Goal: Task Accomplishment & Management: Complete application form

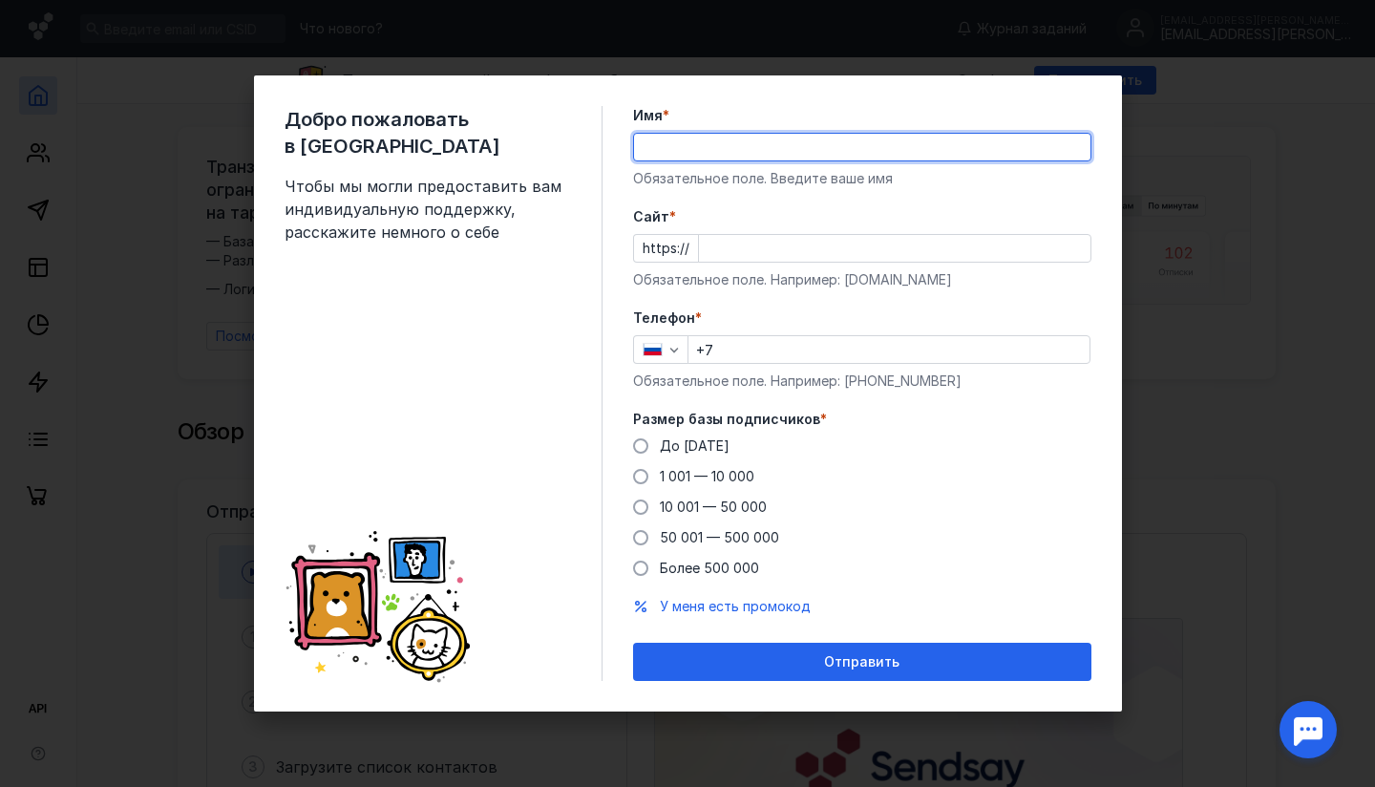
click at [740, 148] on input "Имя *" at bounding box center [862, 147] width 456 height 27
type input "T"
type input "[PERSON_NAME]"
click at [767, 250] on input "Cайт *" at bounding box center [894, 248] width 391 height 27
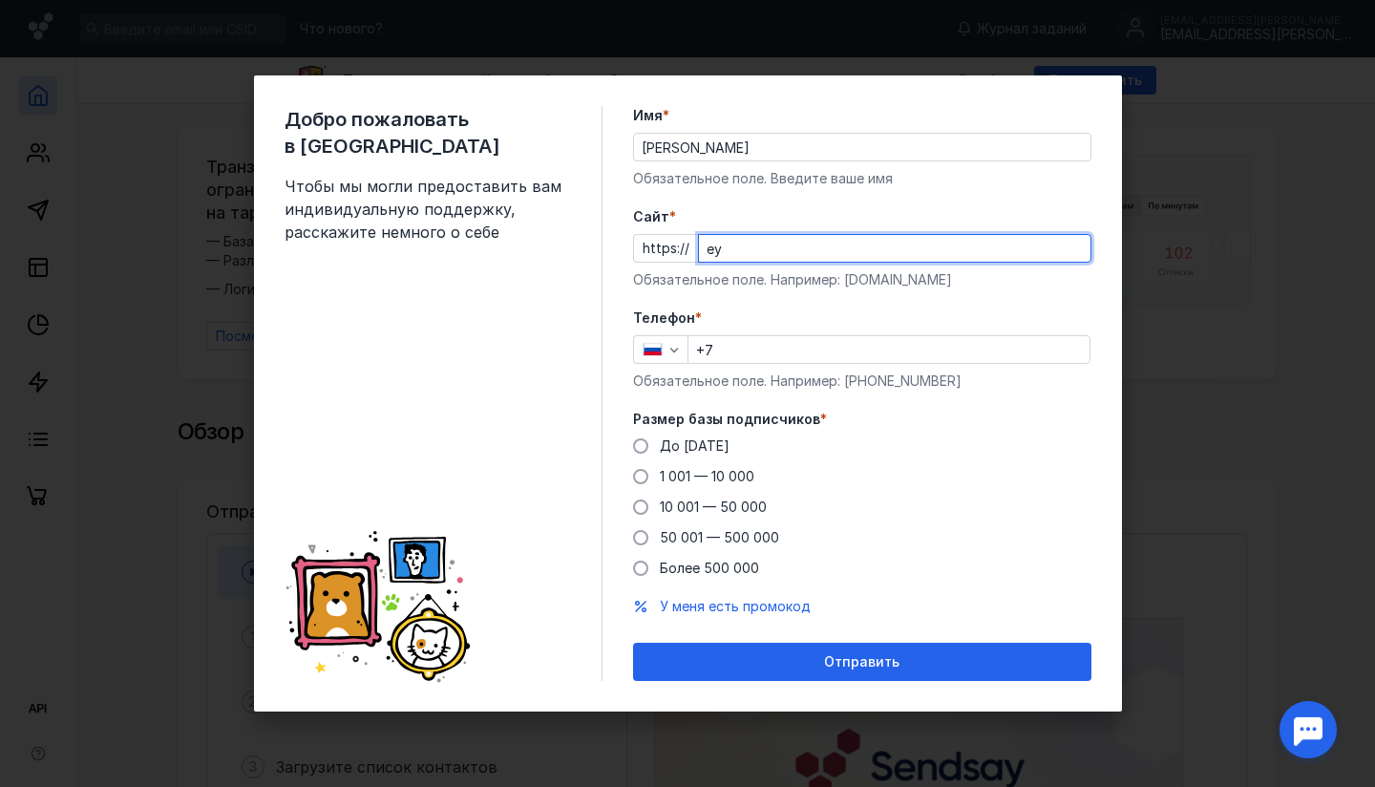
type input "е"
type input "[DOMAIN_NAME]"
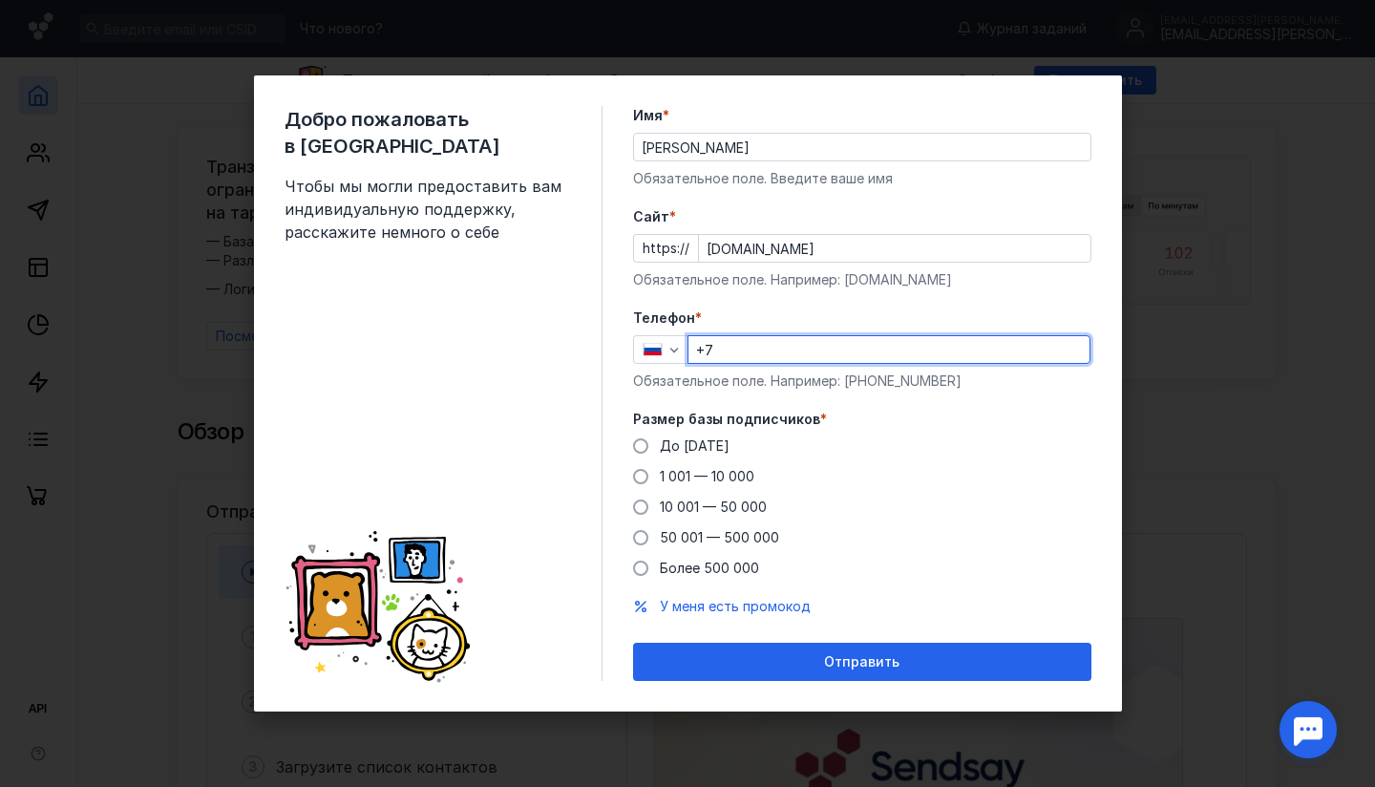
click at [733, 347] on input "+7" at bounding box center [888, 349] width 401 height 27
click at [668, 445] on span "До [DATE]" at bounding box center [695, 445] width 70 height 16
click at [0, 0] on input "До [DATE]" at bounding box center [0, 0] width 0 height 0
drag, startPoint x: 719, startPoint y: 348, endPoint x: 881, endPoint y: 355, distance: 162.4
click at [881, 355] on input "[PHONE_NUMBER]" at bounding box center [888, 349] width 401 height 27
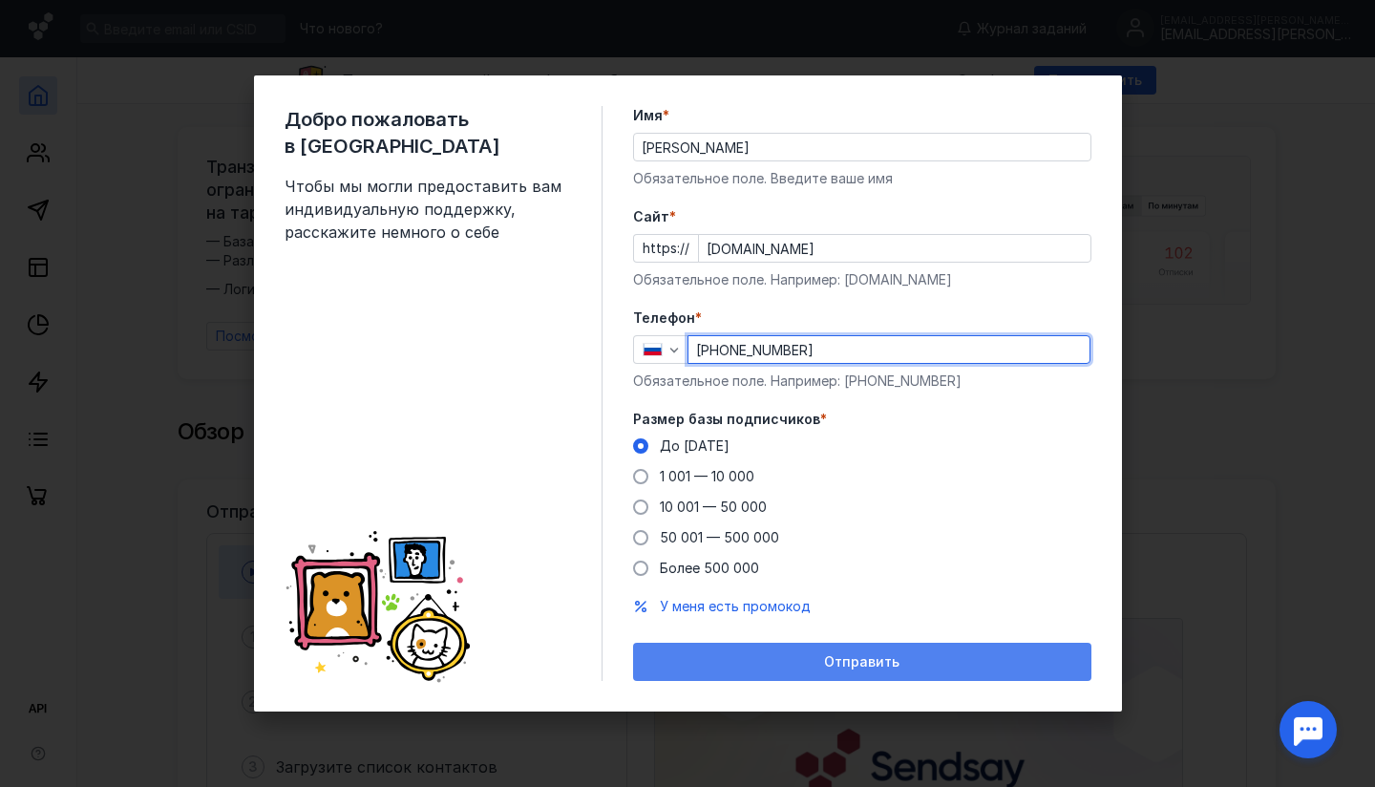
type input "[PHONE_NUMBER]"
click at [858, 663] on span "Отправить" at bounding box center [861, 662] width 75 height 16
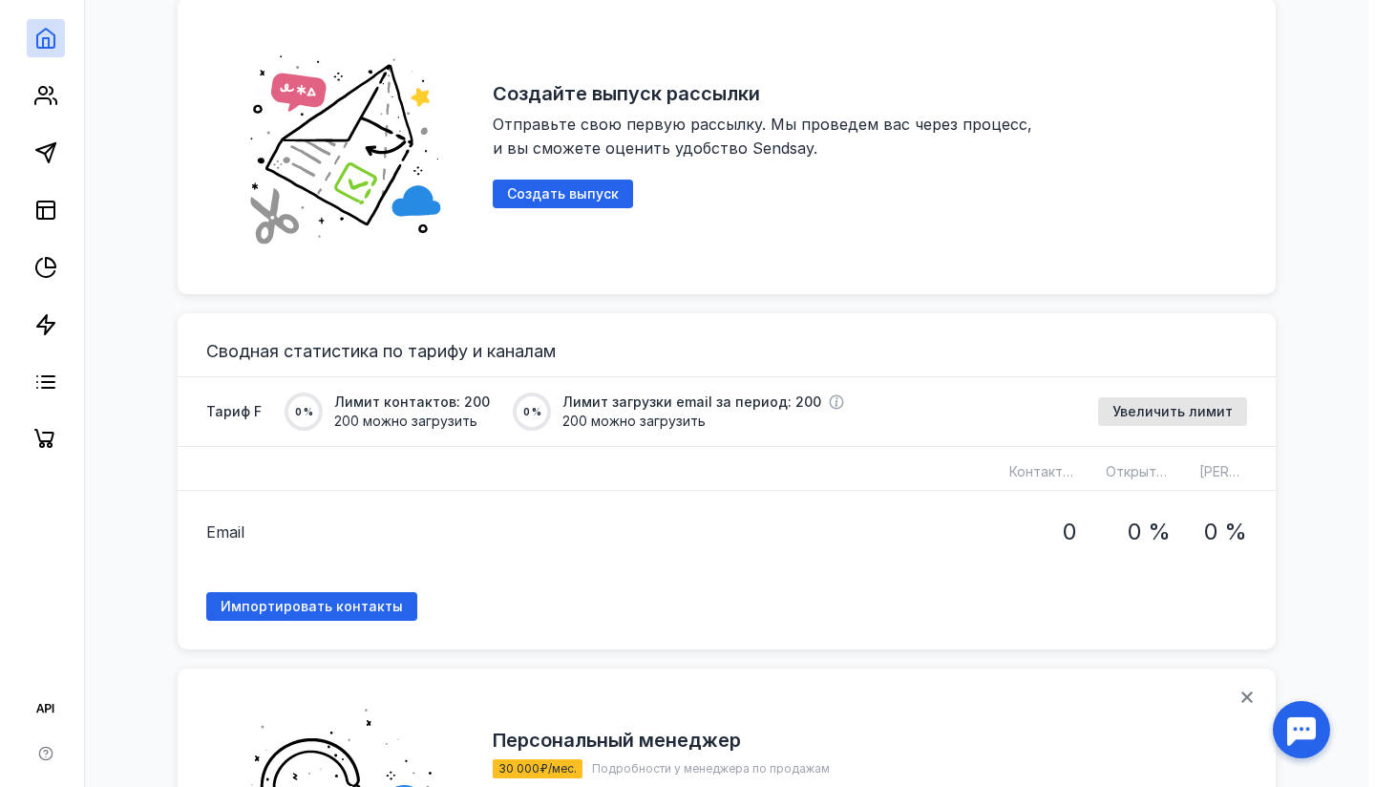
scroll to position [1048, 0]
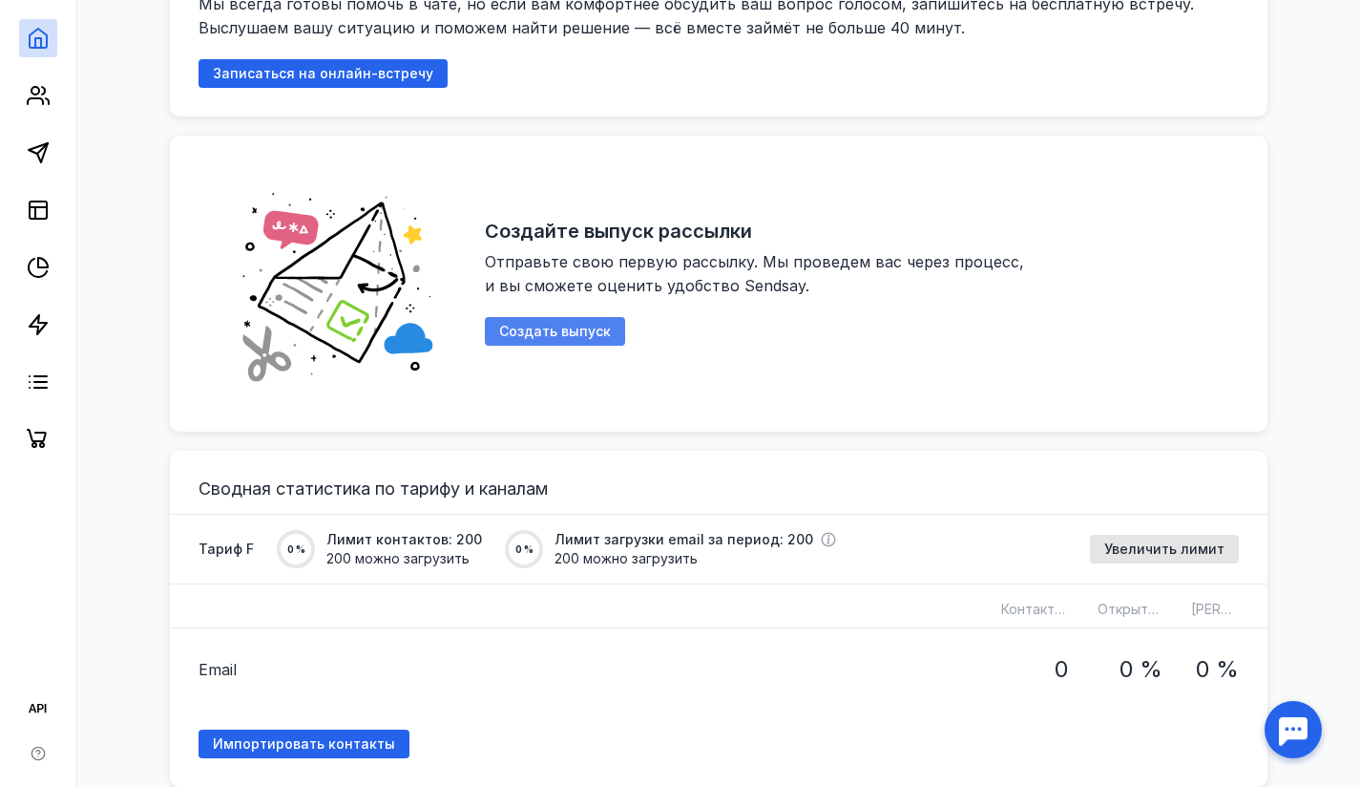
click at [523, 327] on span "Создать выпуск" at bounding box center [555, 332] width 112 height 16
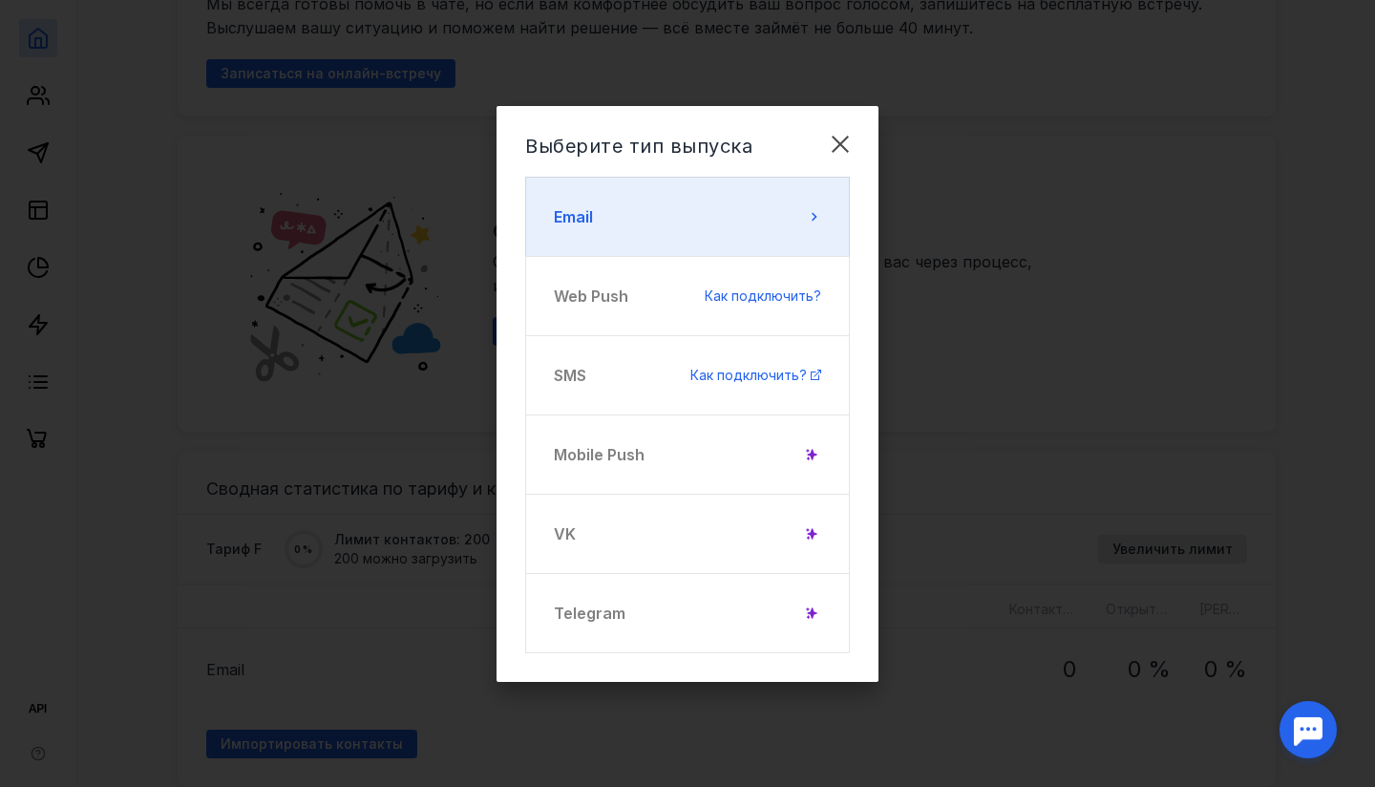
click at [655, 215] on button "Email" at bounding box center [687, 217] width 325 height 80
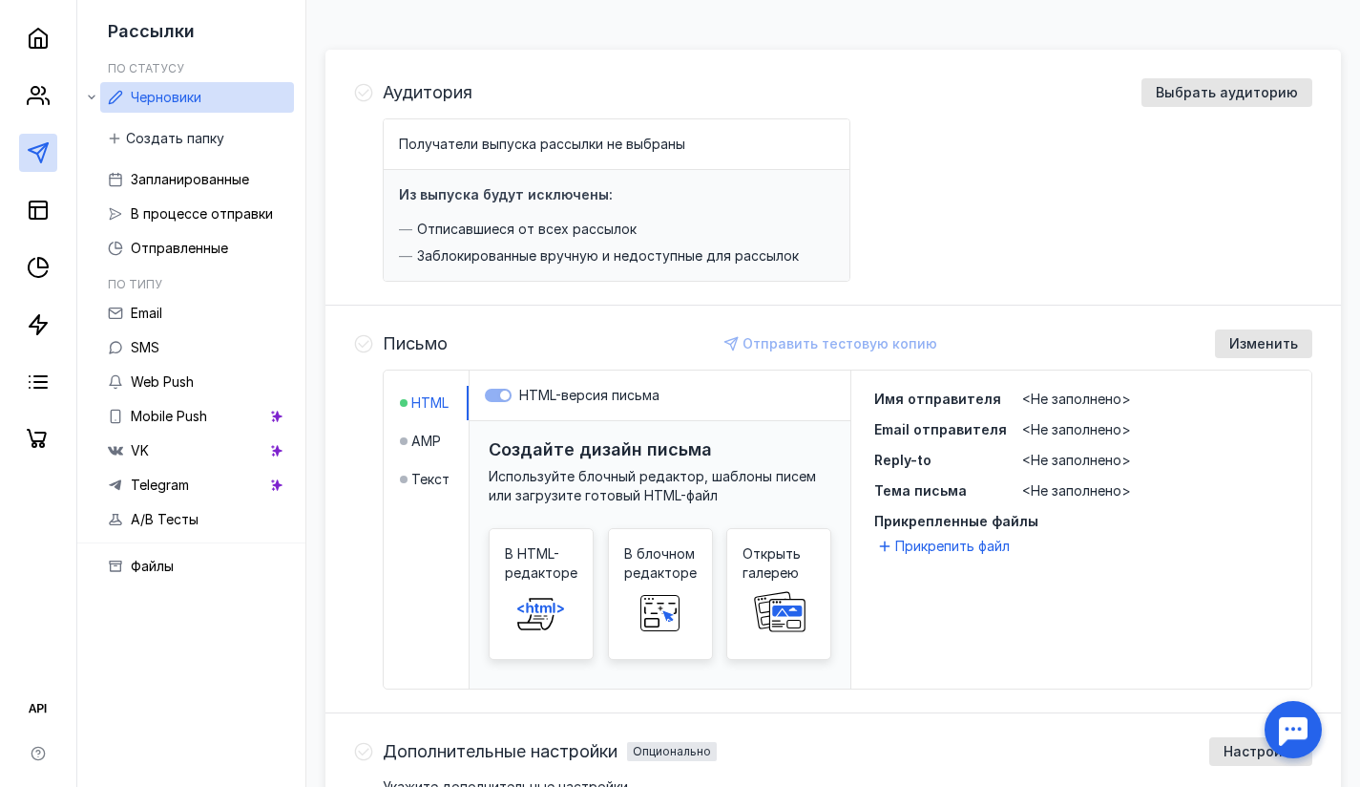
scroll to position [174, 0]
click at [424, 442] on span "AMP" at bounding box center [426, 439] width 30 height 19
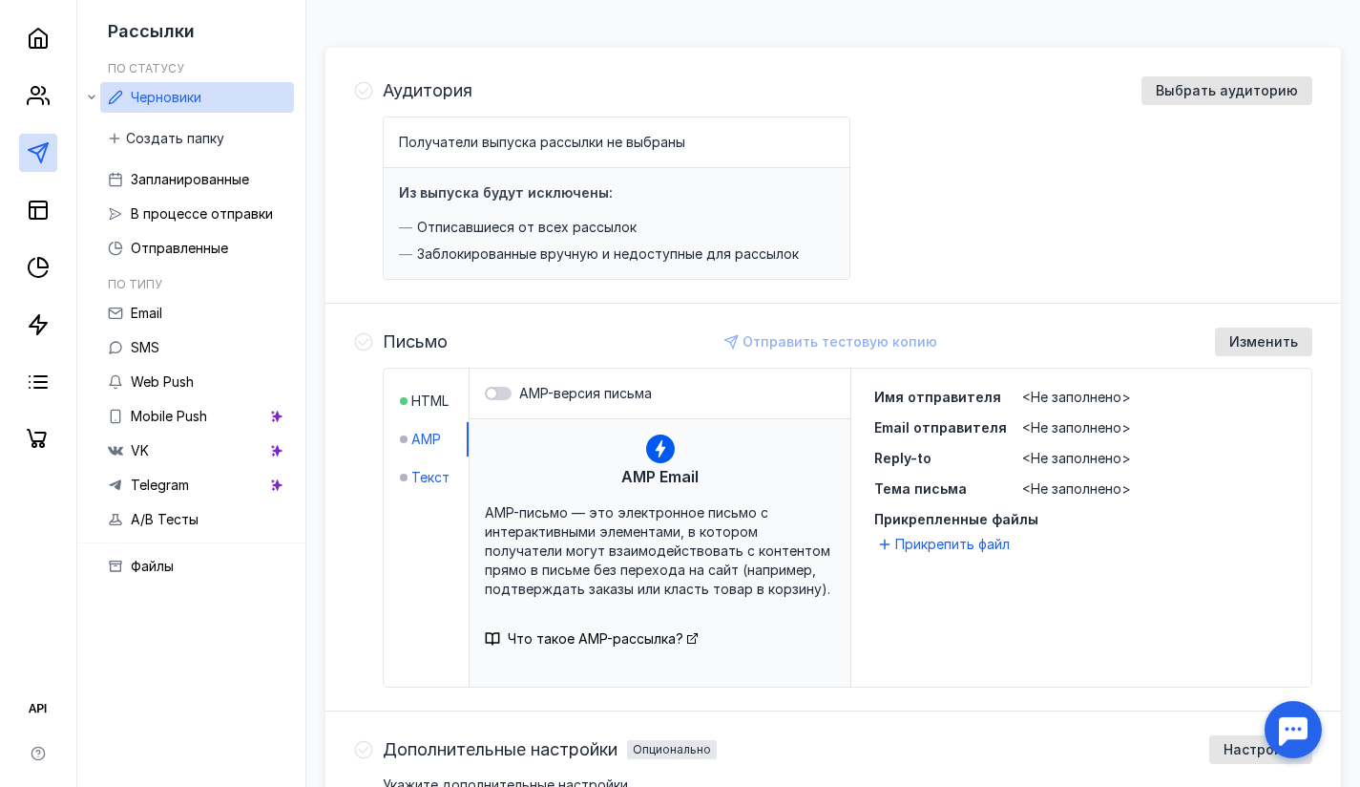
click at [433, 474] on span "Текст" at bounding box center [430, 477] width 38 height 19
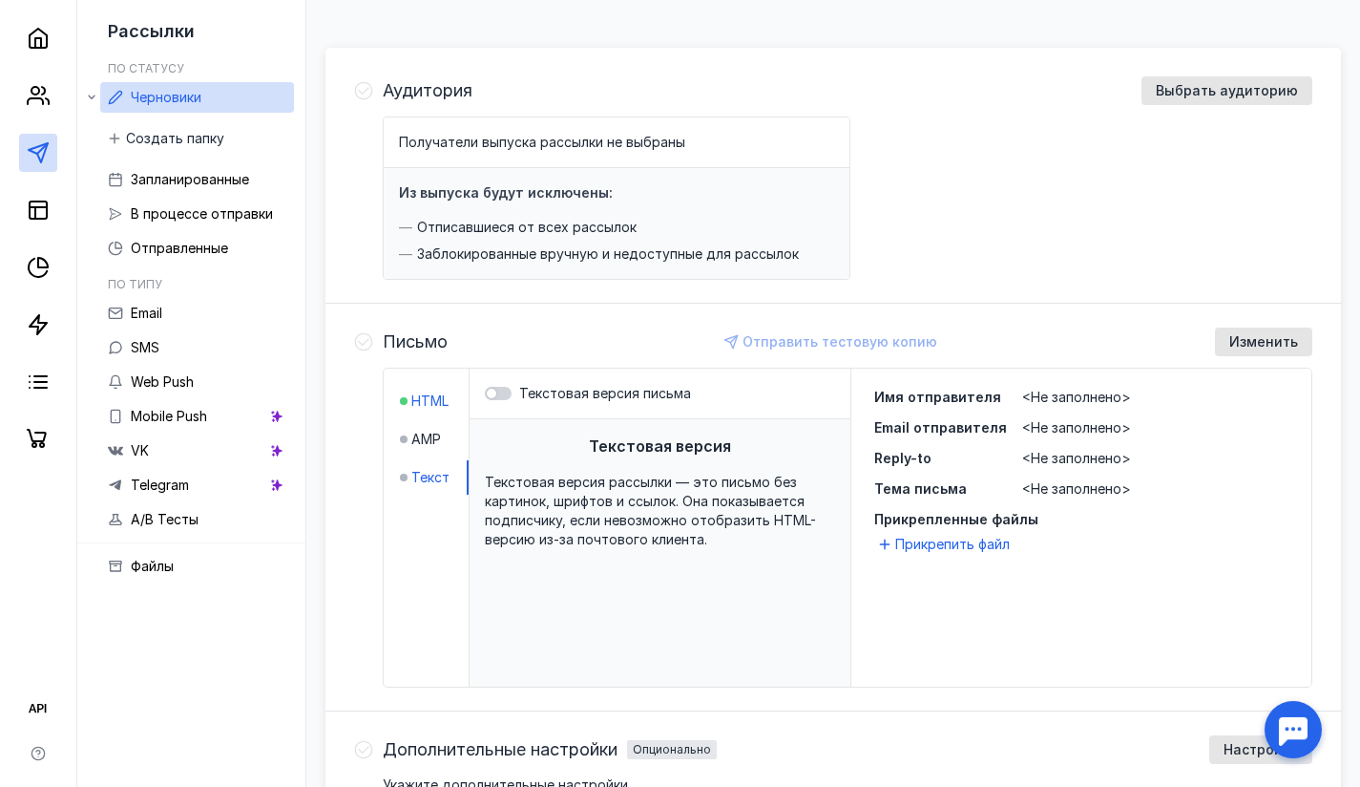
click at [432, 402] on span "HTML" at bounding box center [429, 400] width 37 height 19
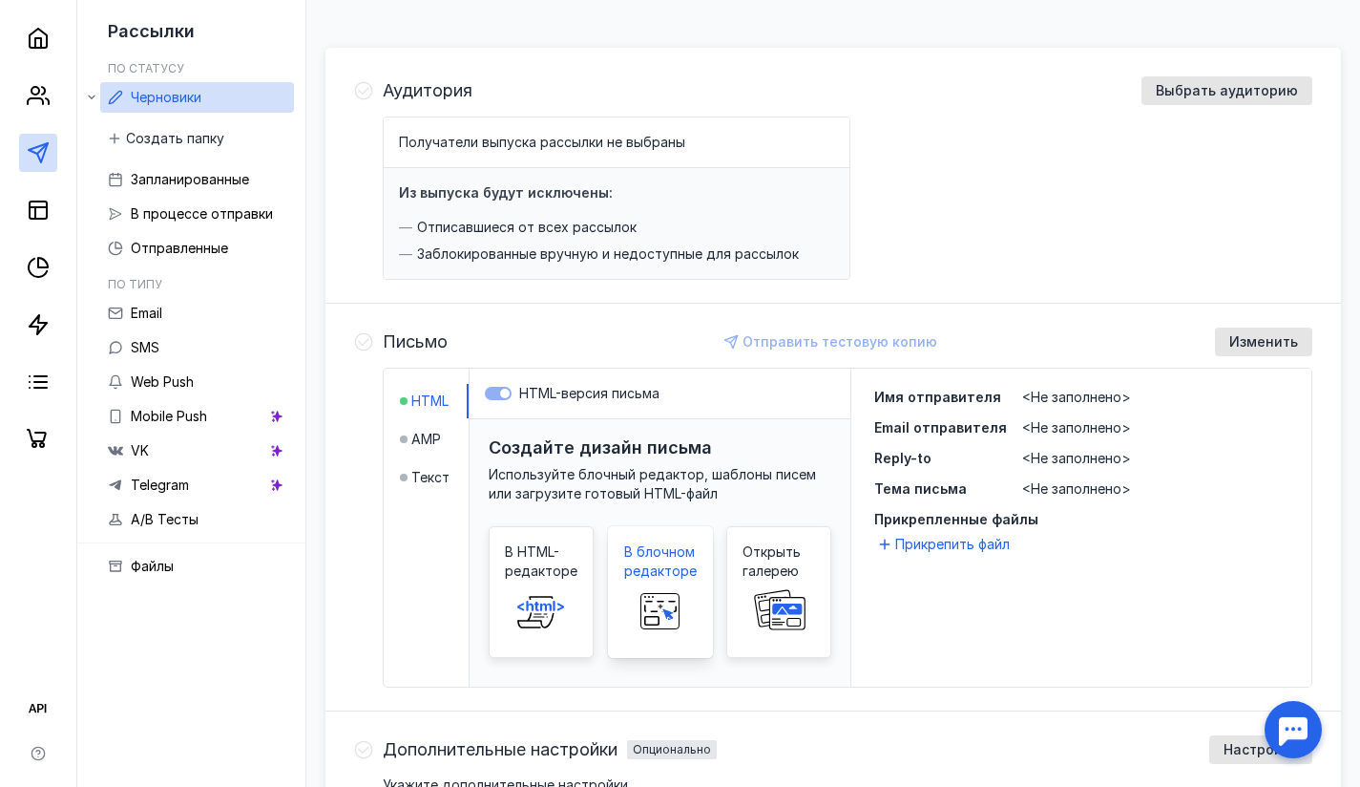
click at [685, 560] on span "В блочном редакторе" at bounding box center [660, 561] width 73 height 38
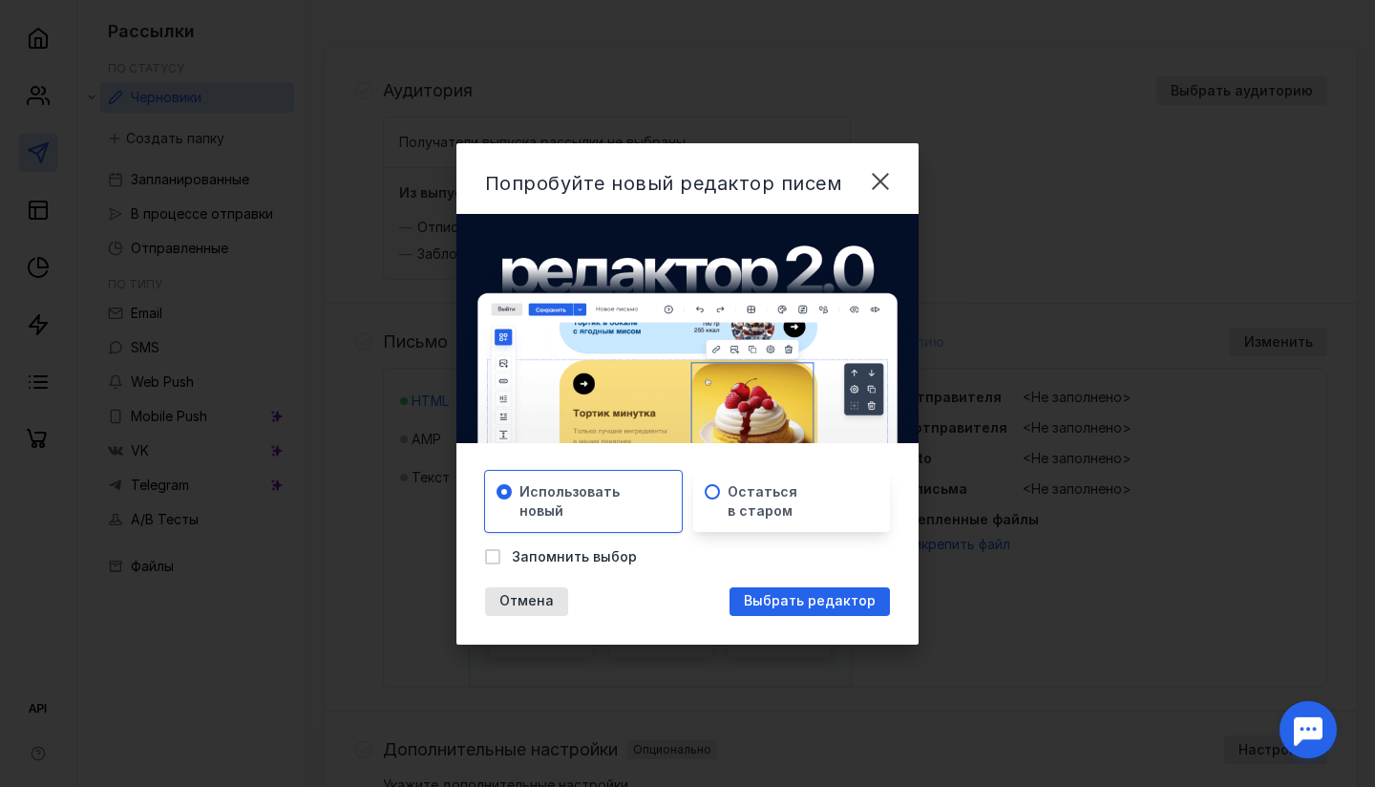
click at [775, 507] on span "Остаться в старом" at bounding box center [762, 501] width 70 height 38
click at [597, 504] on span "Использовать новый" at bounding box center [569, 501] width 100 height 38
click at [775, 602] on span "Выбрать редактор" at bounding box center [810, 601] width 132 height 16
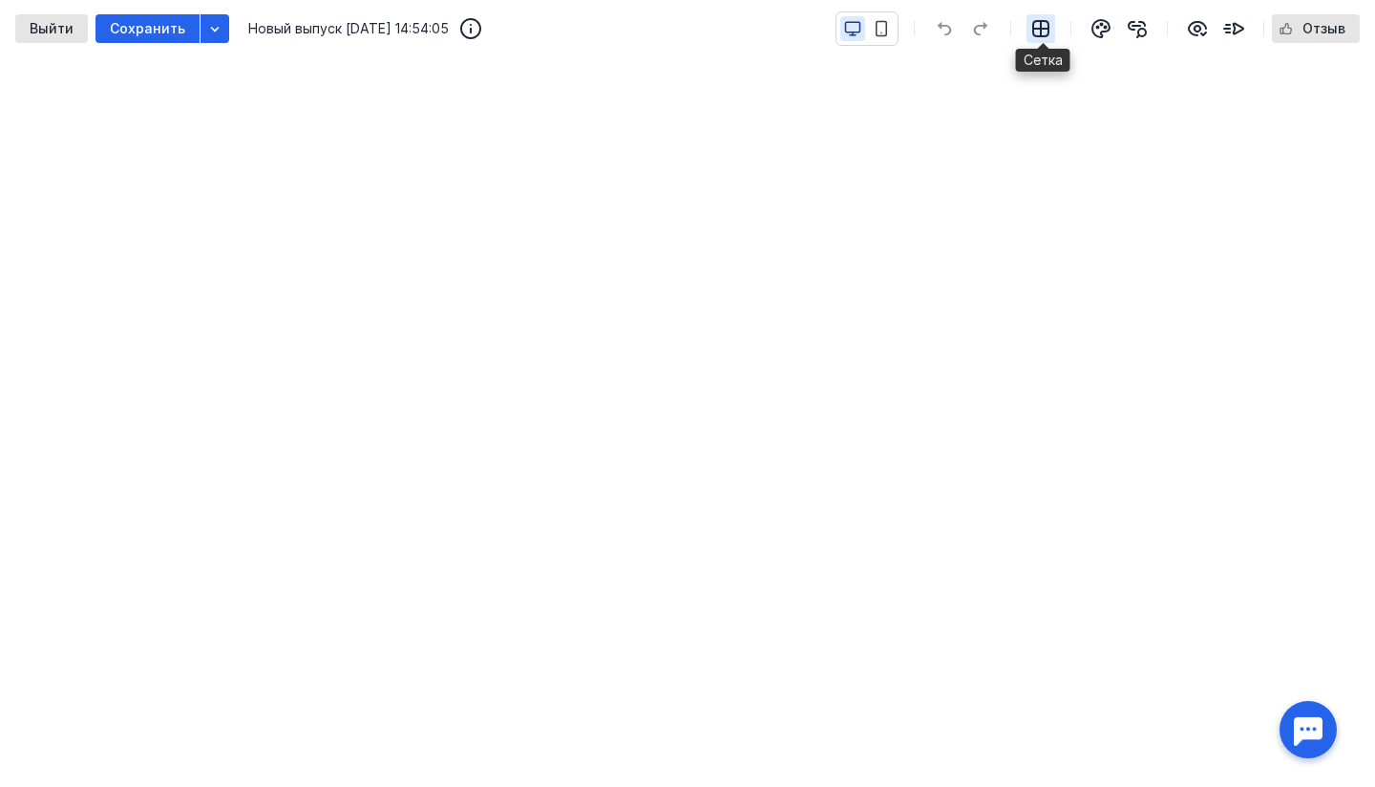
click at [1045, 29] on icon "button" at bounding box center [1040, 28] width 15 height 15
click at [1104, 32] on icon "button" at bounding box center [1100, 28] width 17 height 17
click at [887, 28] on icon "button" at bounding box center [880, 28] width 17 height 17
click at [855, 27] on icon "button" at bounding box center [852, 28] width 17 height 17
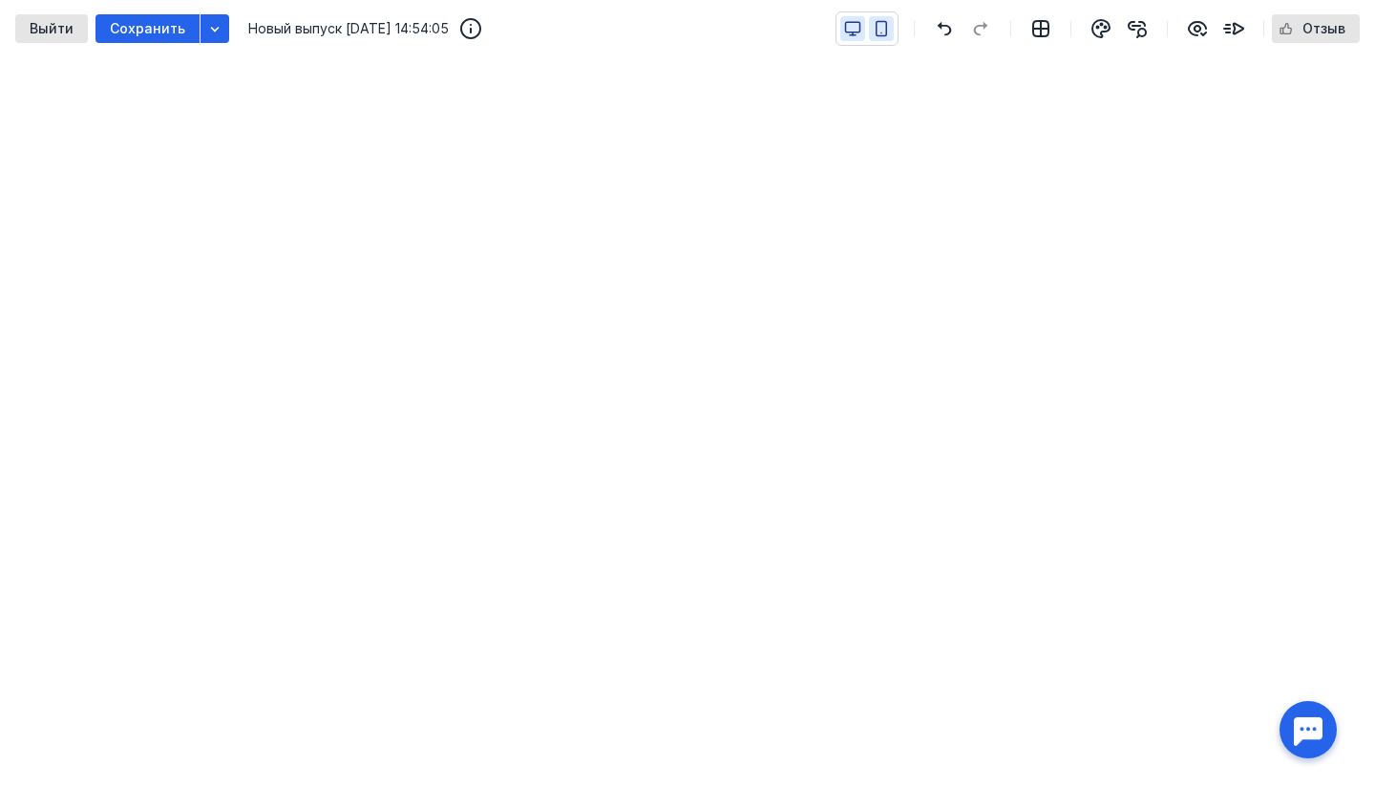
click at [885, 30] on icon "button" at bounding box center [880, 28] width 17 height 17
click at [852, 29] on icon "button" at bounding box center [852, 28] width 17 height 17
click at [880, 30] on icon "button" at bounding box center [880, 28] width 17 height 17
click at [852, 32] on icon "button" at bounding box center [852, 33] width 0 height 3
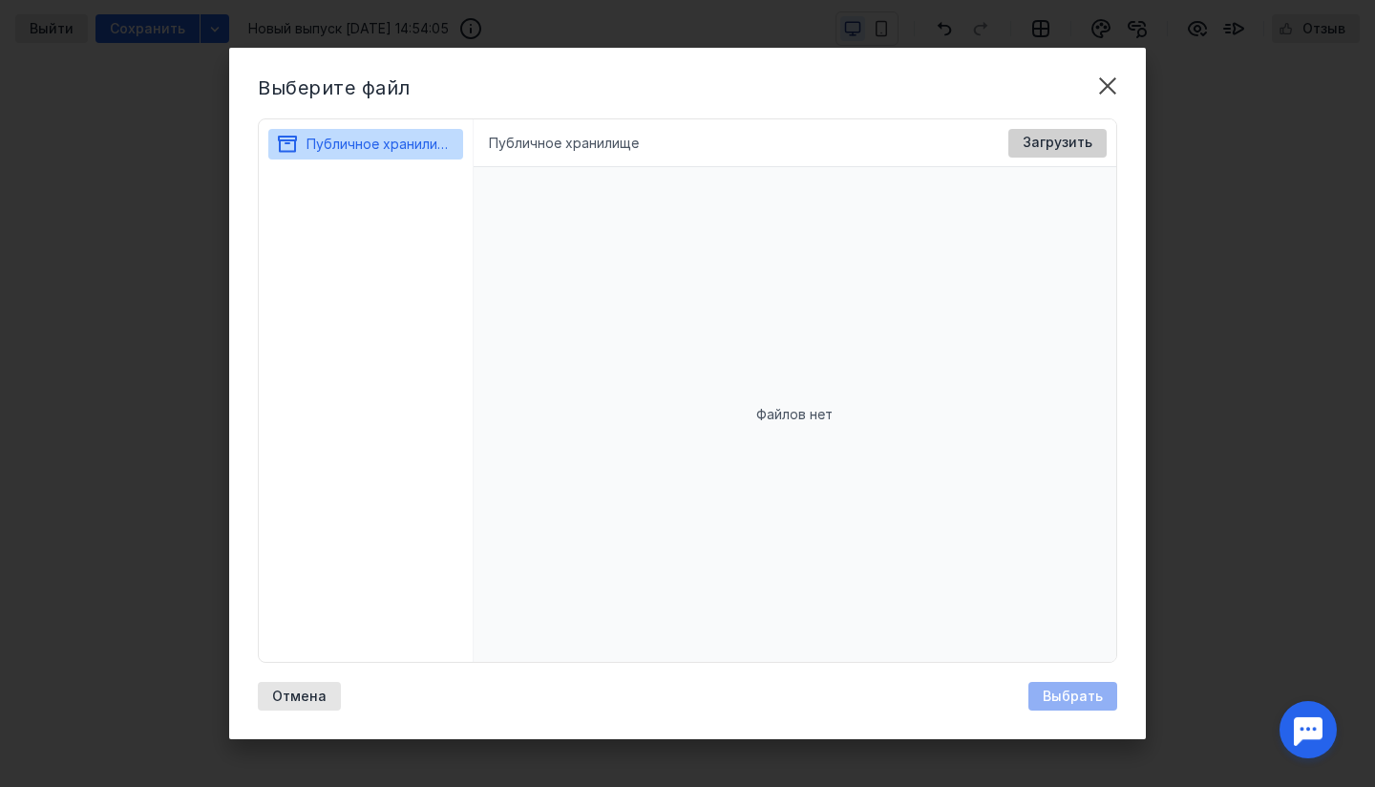
click at [1052, 148] on span "Загрузить" at bounding box center [1057, 143] width 70 height 16
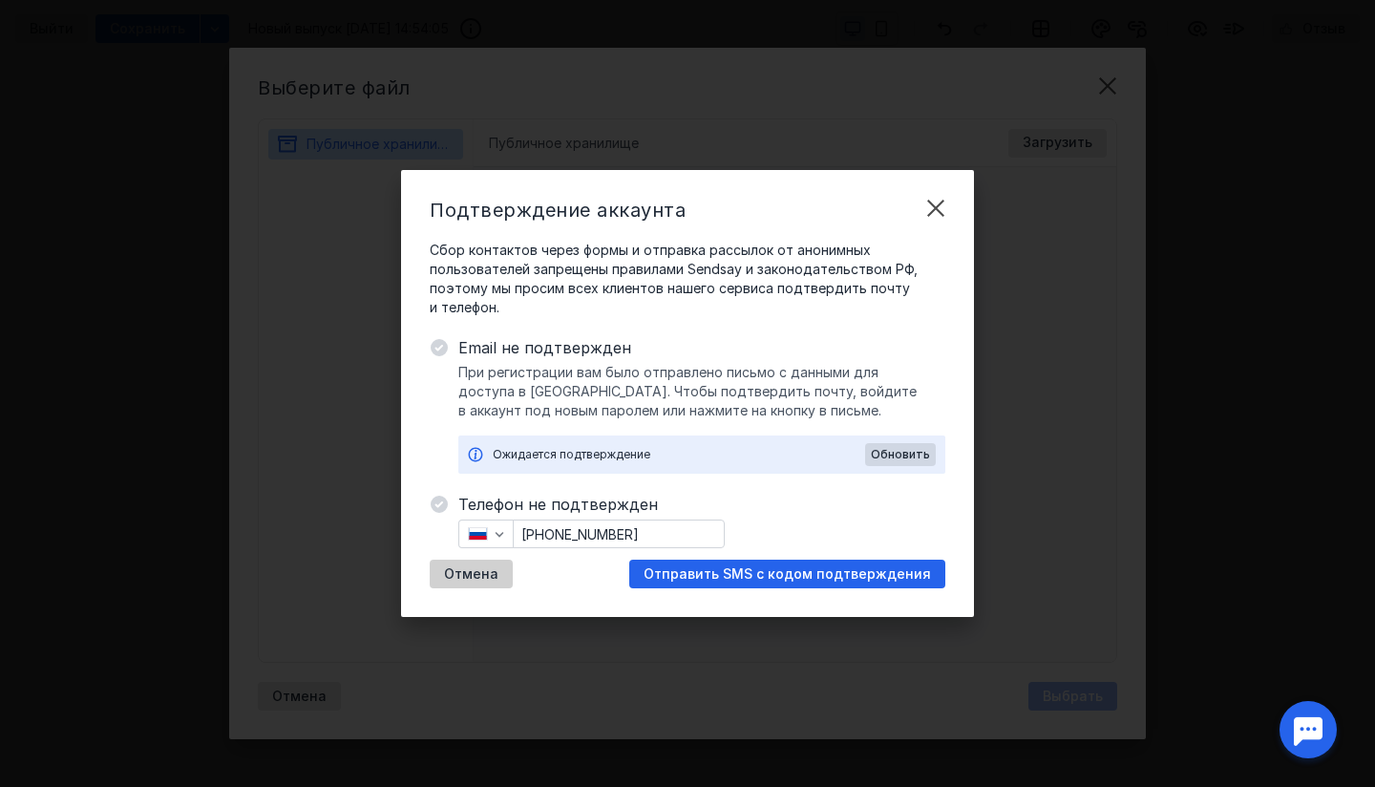
click at [477, 575] on span "Отмена" at bounding box center [471, 574] width 54 height 16
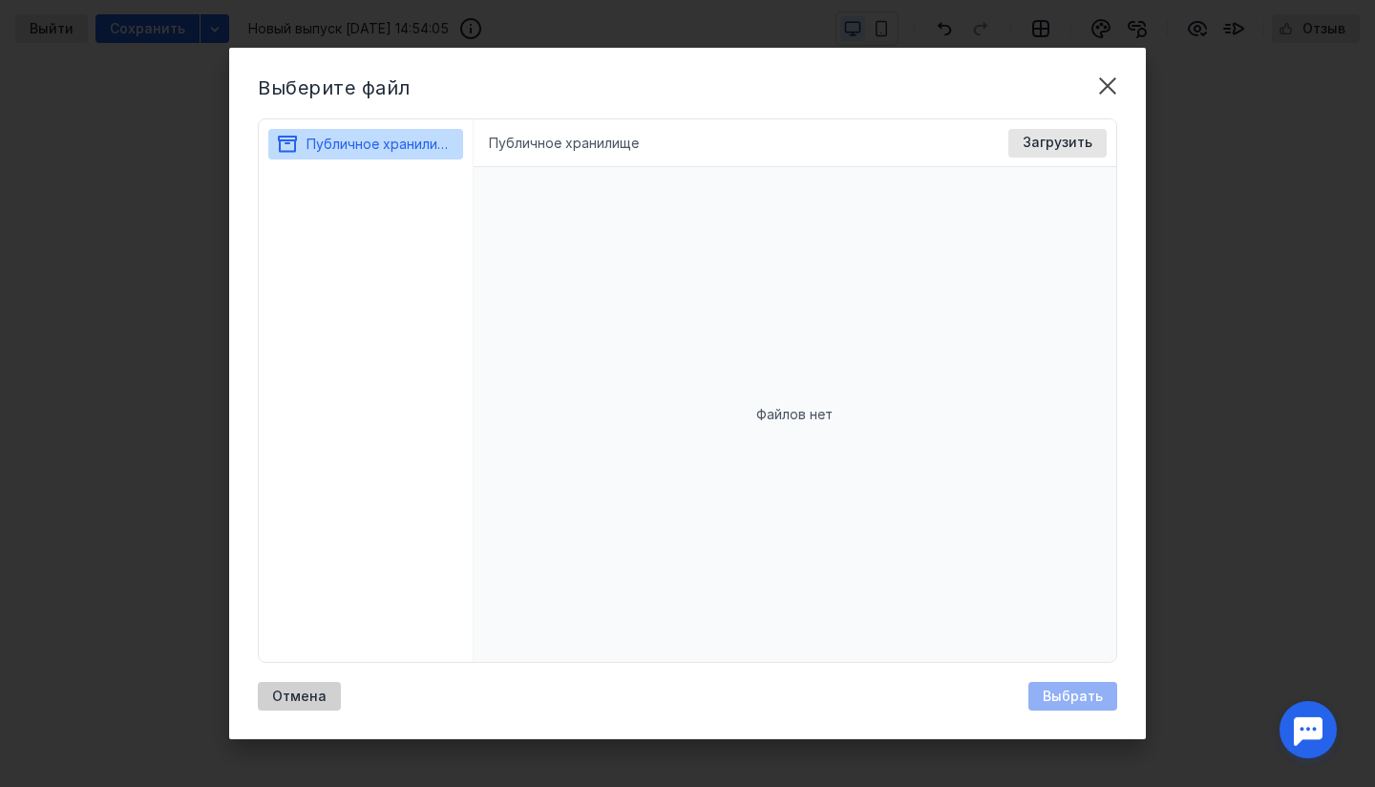
click at [295, 692] on span "Отмена" at bounding box center [299, 696] width 54 height 16
